Goal: Task Accomplishment & Management: Manage account settings

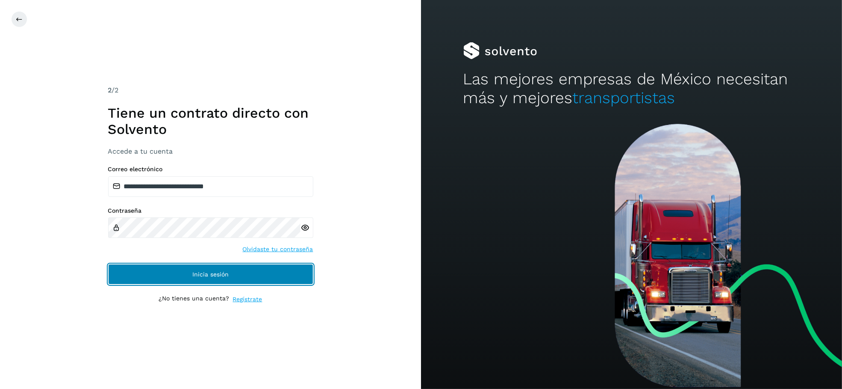
click at [263, 275] on button "Inicia sesión" at bounding box center [210, 274] width 205 height 21
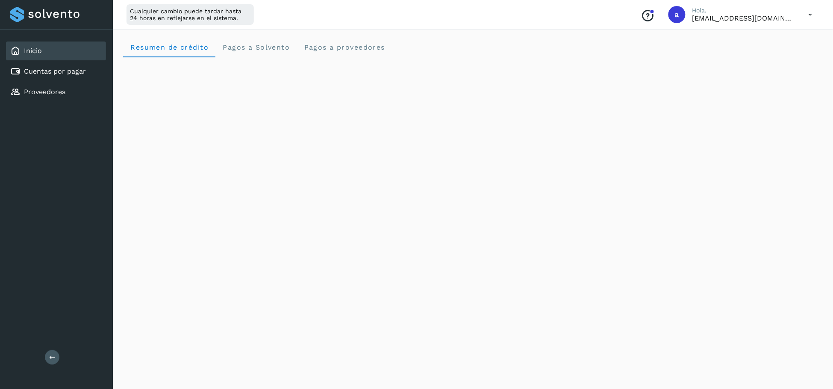
scroll to position [95, 0]
click at [751, 11] on p "Hola," at bounding box center [744, 10] width 103 height 7
click at [758, 20] on p "[EMAIL_ADDRESS][DOMAIN_NAME]" at bounding box center [744, 18] width 103 height 8
click at [808, 14] on icon at bounding box center [811, 15] width 18 height 18
click at [764, 56] on div "Cerrar sesión" at bounding box center [768, 55] width 102 height 16
